Goal: Find specific page/section: Find specific page/section

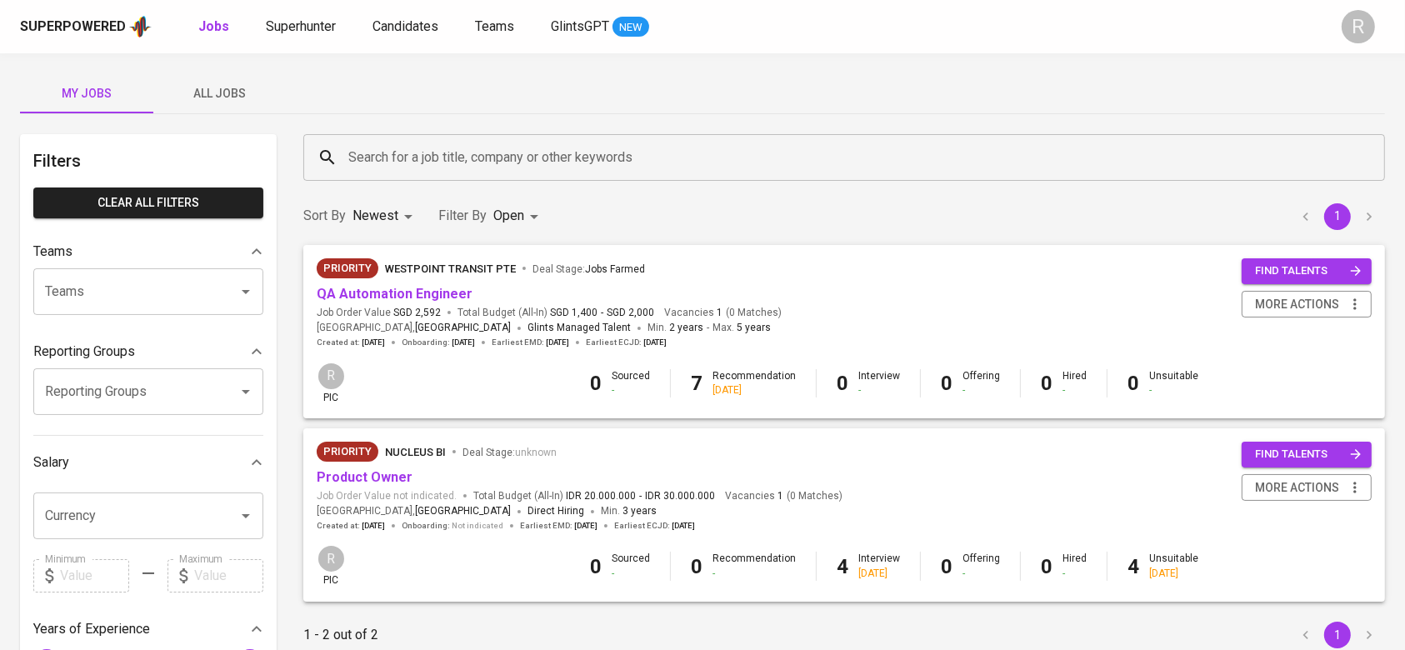
click at [245, 83] on span "All Jobs" at bounding box center [219, 93] width 113 height 21
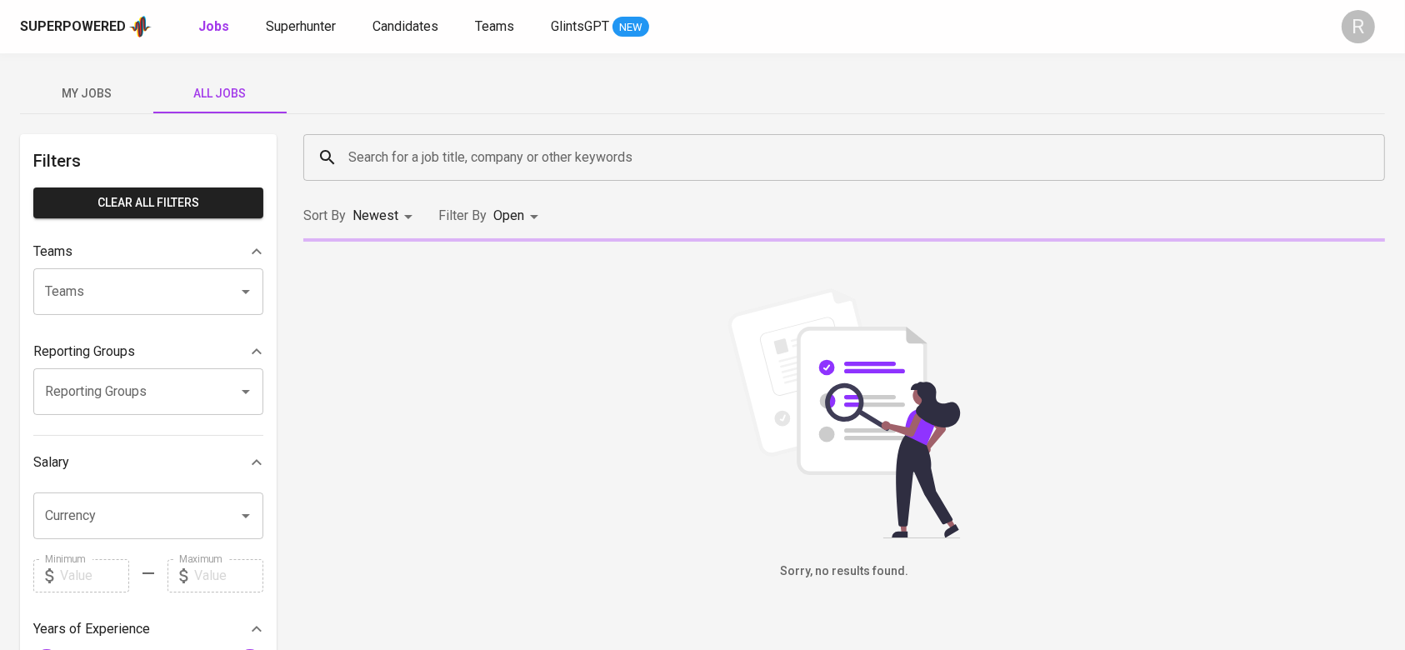
click at [393, 145] on input "Search for a job title, company or other keywords" at bounding box center [848, 158] width 1009 height 32
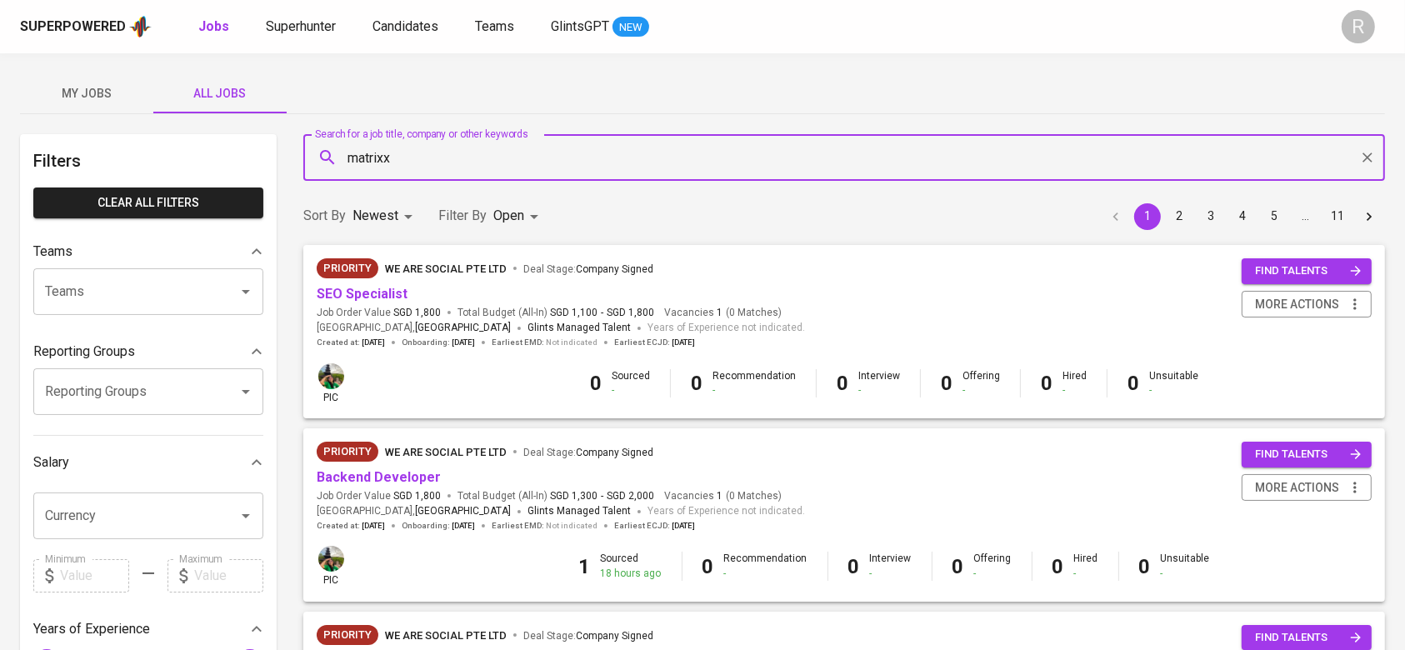
type input "matrixx"
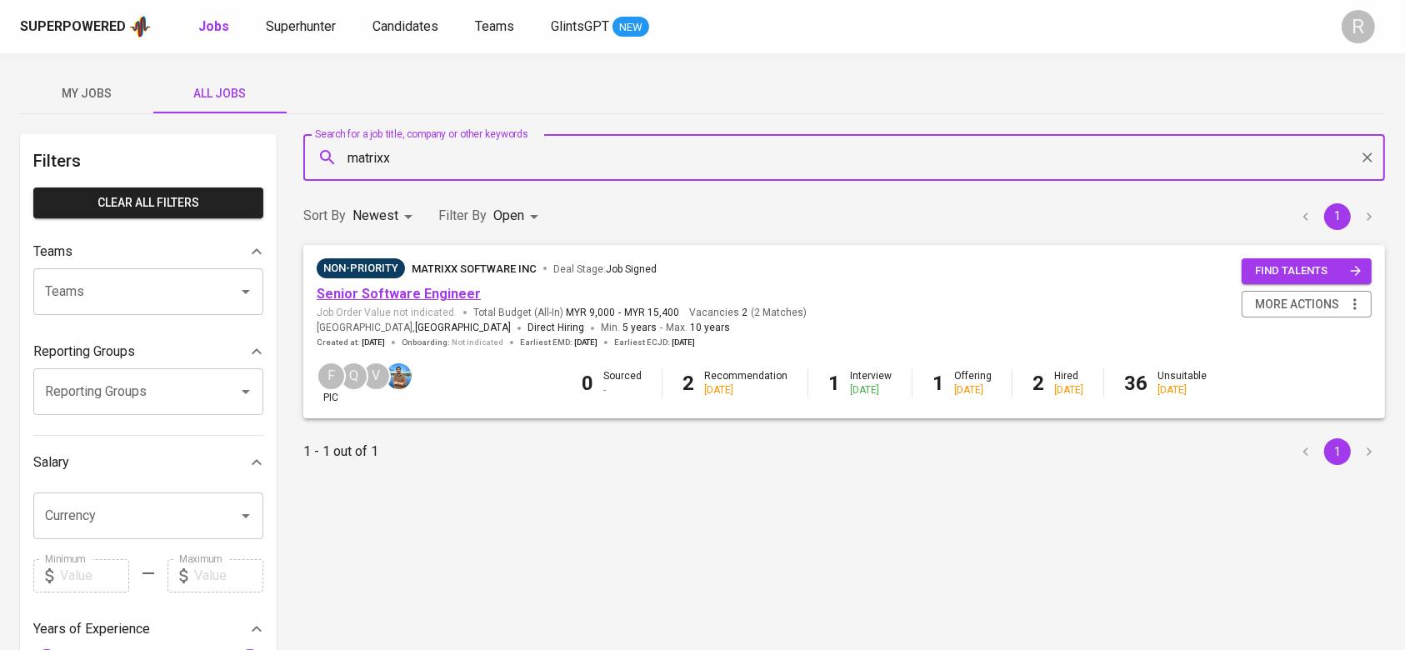
click at [388, 298] on link "Senior Software Engineer" at bounding box center [399, 294] width 164 height 16
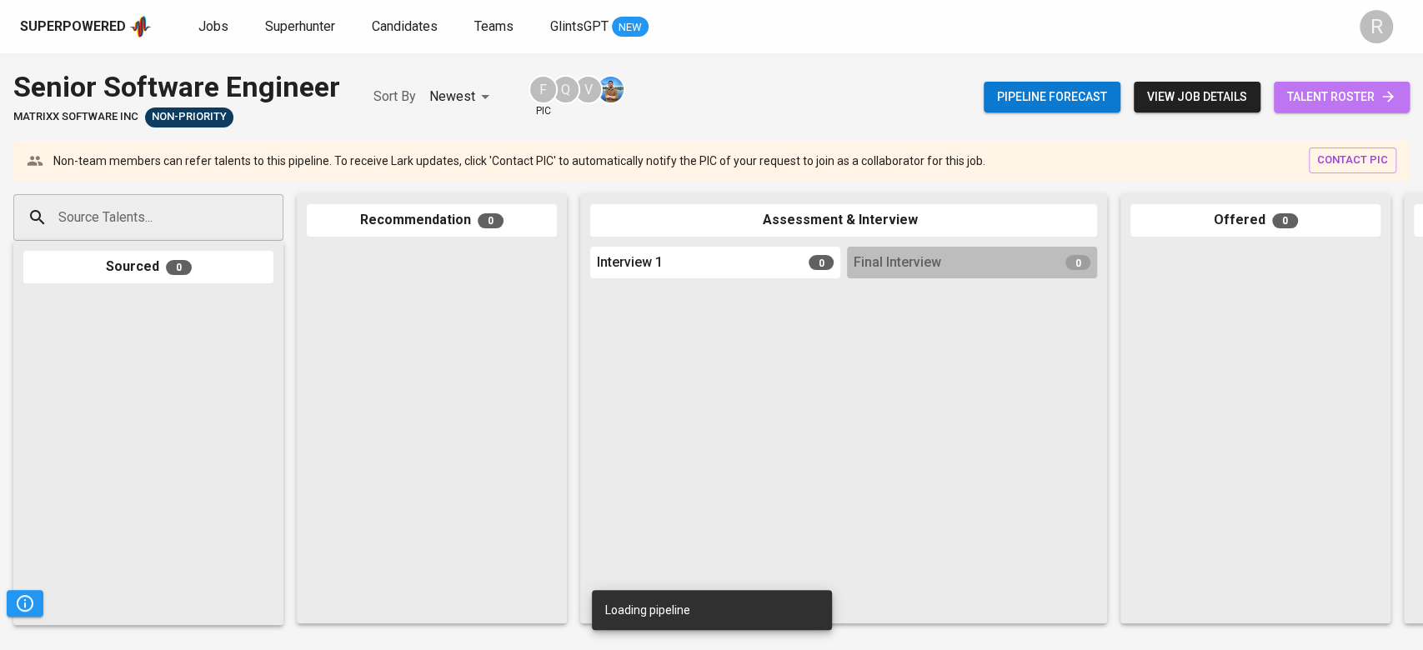
click at [1319, 104] on span "talent roster" at bounding box center [1341, 97] width 109 height 21
